Goal: Check status: Check status

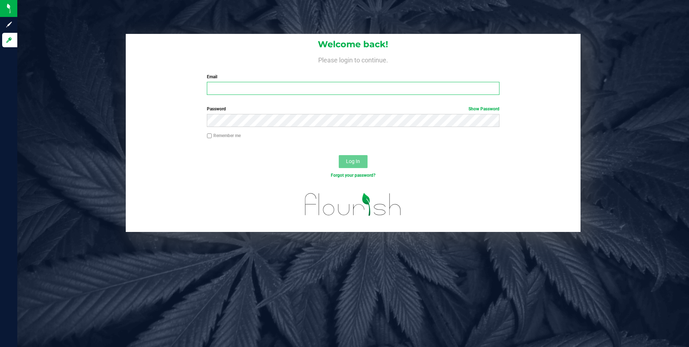
type input "[EMAIL_ADDRESS][DOMAIN_NAME]"
click at [360, 163] on span "Log In" at bounding box center [353, 161] width 14 height 6
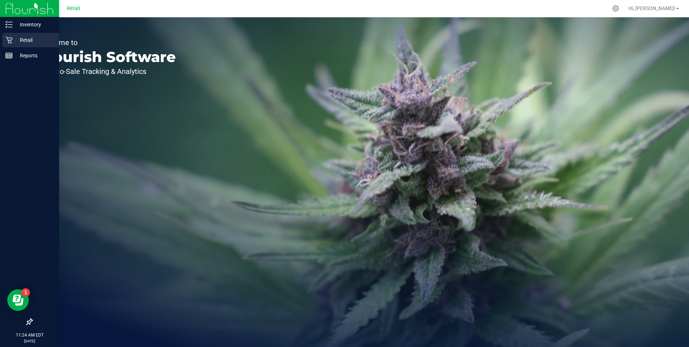
click at [10, 41] on icon at bounding box center [8, 39] width 7 height 7
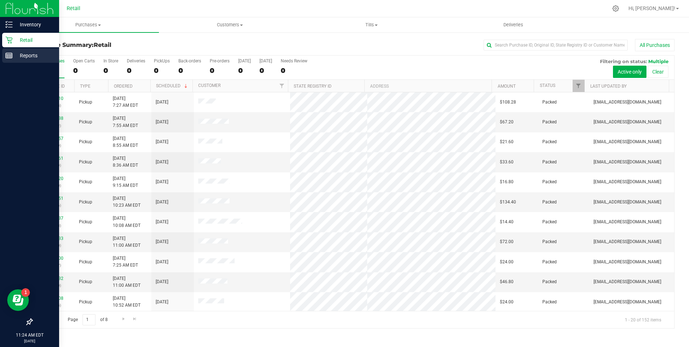
click at [13, 54] on div "Reports" at bounding box center [30, 55] width 57 height 14
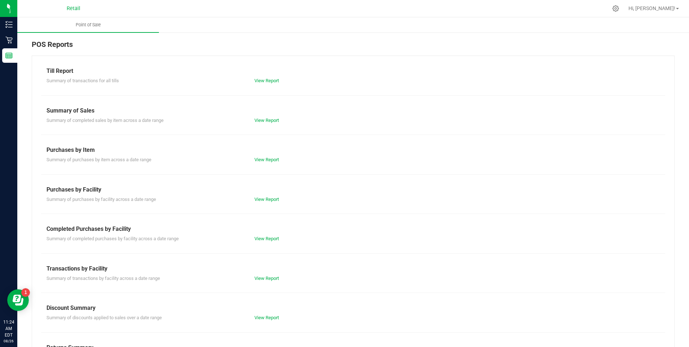
click at [268, 84] on div "View Report" at bounding box center [353, 80] width 208 height 7
click at [270, 78] on div "View Report" at bounding box center [353, 80] width 208 height 7
click at [269, 80] on link "View Report" at bounding box center [267, 80] width 25 height 5
